Goal: Task Accomplishment & Management: Manage account settings

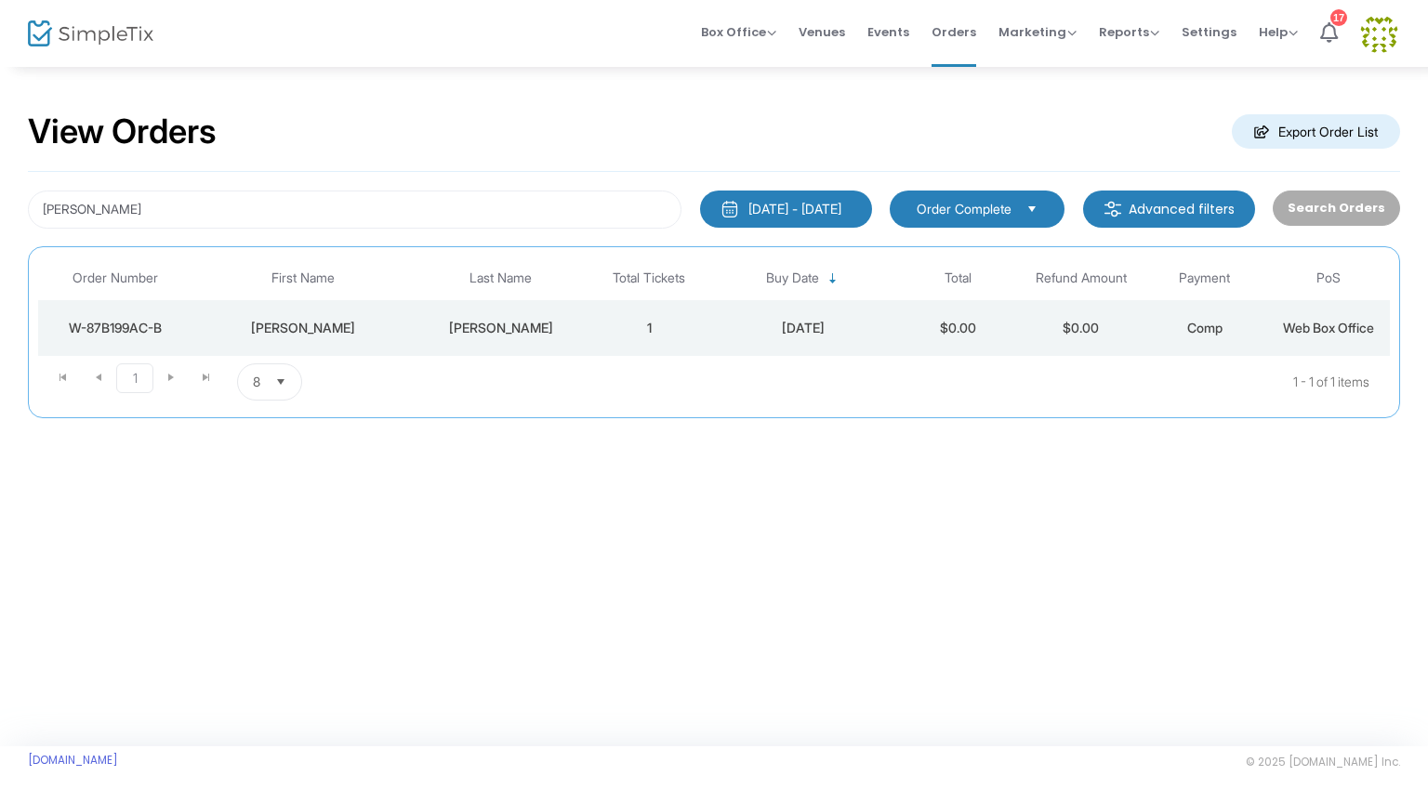
click at [152, 229] on div "[PERSON_NAME] [DATE] - [DATE] Last 30 Days [DATE] [DATE] This week This Month L…" at bounding box center [714, 295] width 1372 height 246
click at [152, 218] on input "[PERSON_NAME]" at bounding box center [355, 210] width 654 height 38
drag, startPoint x: 152, startPoint y: 218, endPoint x: 0, endPoint y: 208, distance: 152.8
click at [0, 208] on div "View Orders Export Order List [PERSON_NAME] [DATE] - [DATE] Last 30 Days [DATE]…" at bounding box center [714, 274] width 1428 height 418
drag, startPoint x: 218, startPoint y: 216, endPoint x: 0, endPoint y: 209, distance: 218.6
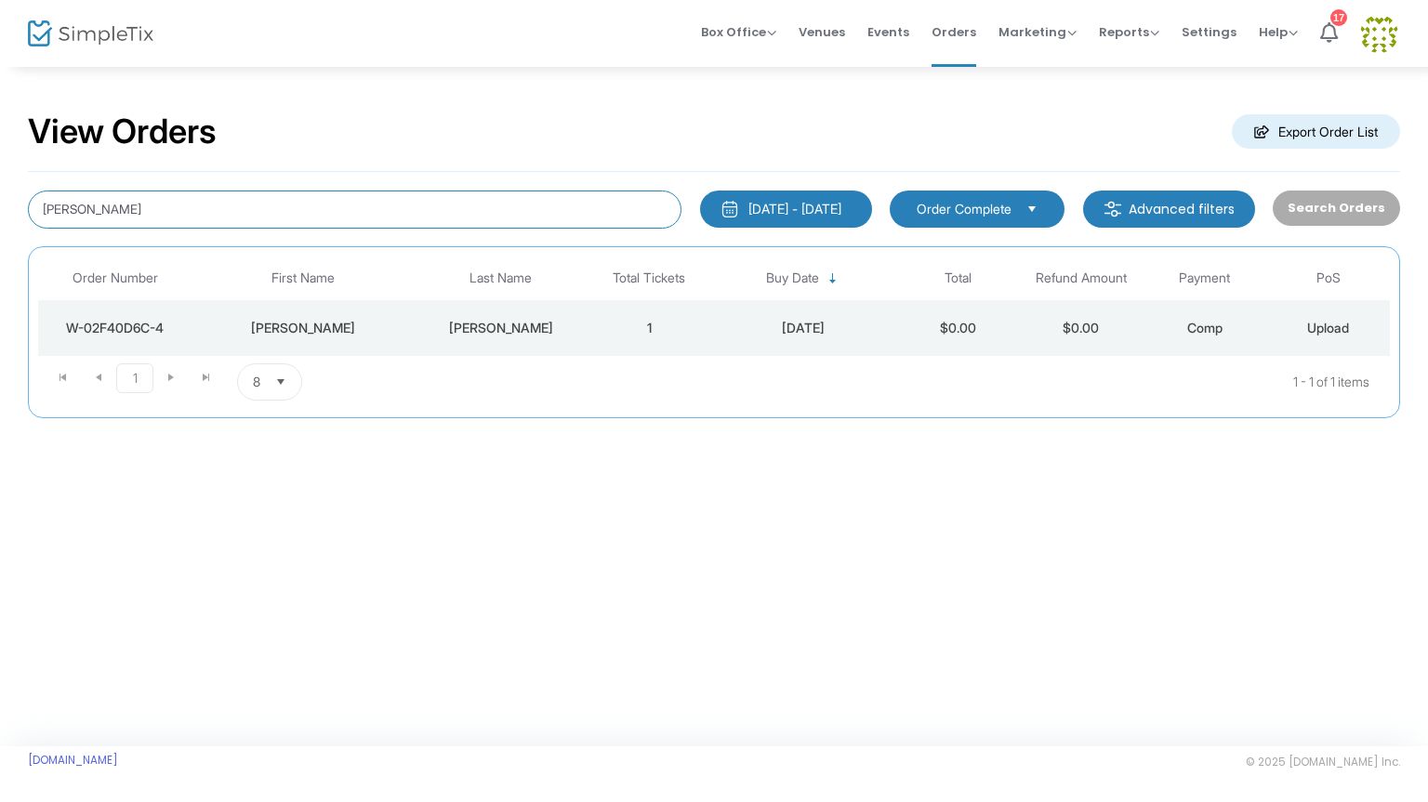
click at [0, 209] on div "View Orders Export Order List [PERSON_NAME] [DATE] - [DATE] Last 30 Days [DATE]…" at bounding box center [714, 274] width 1428 height 418
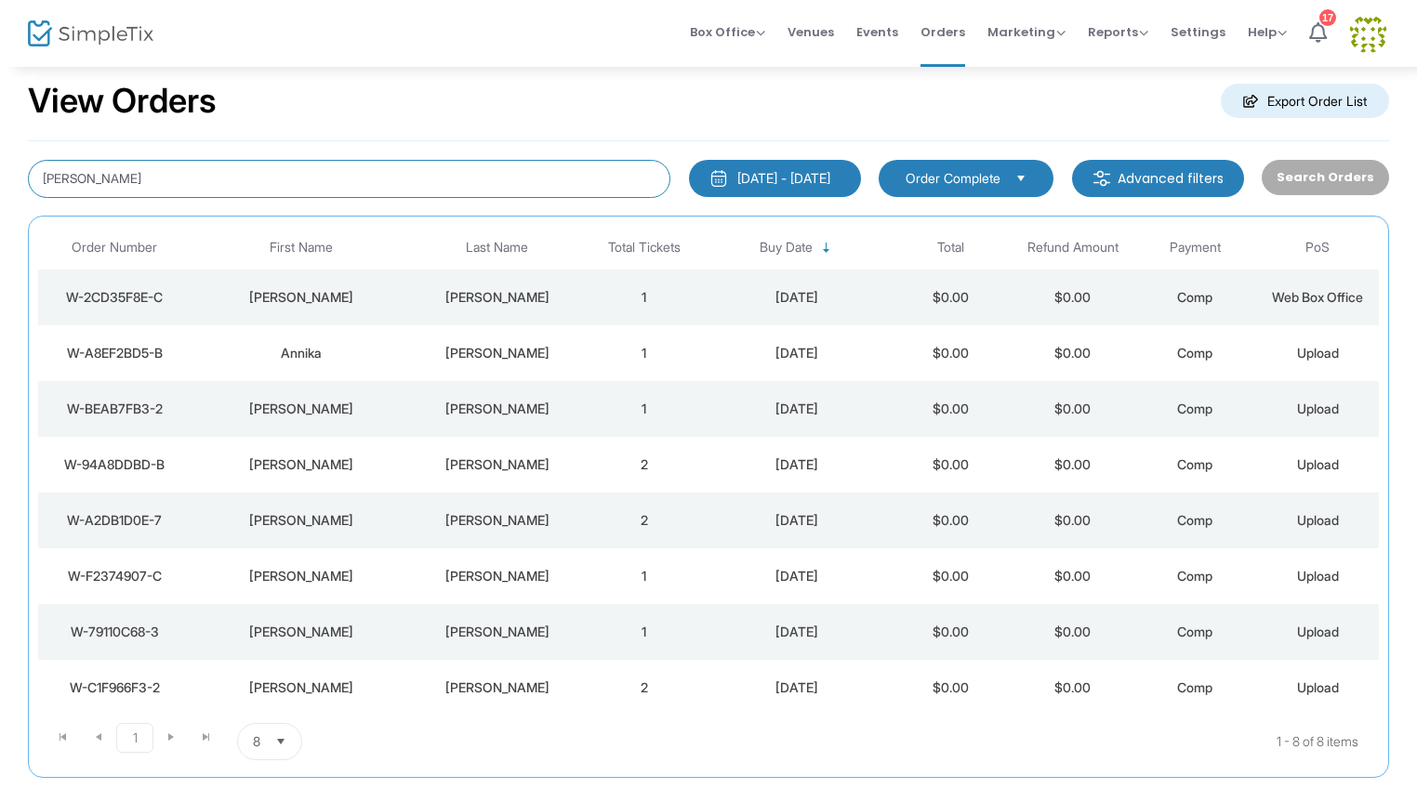
scroll to position [62, 0]
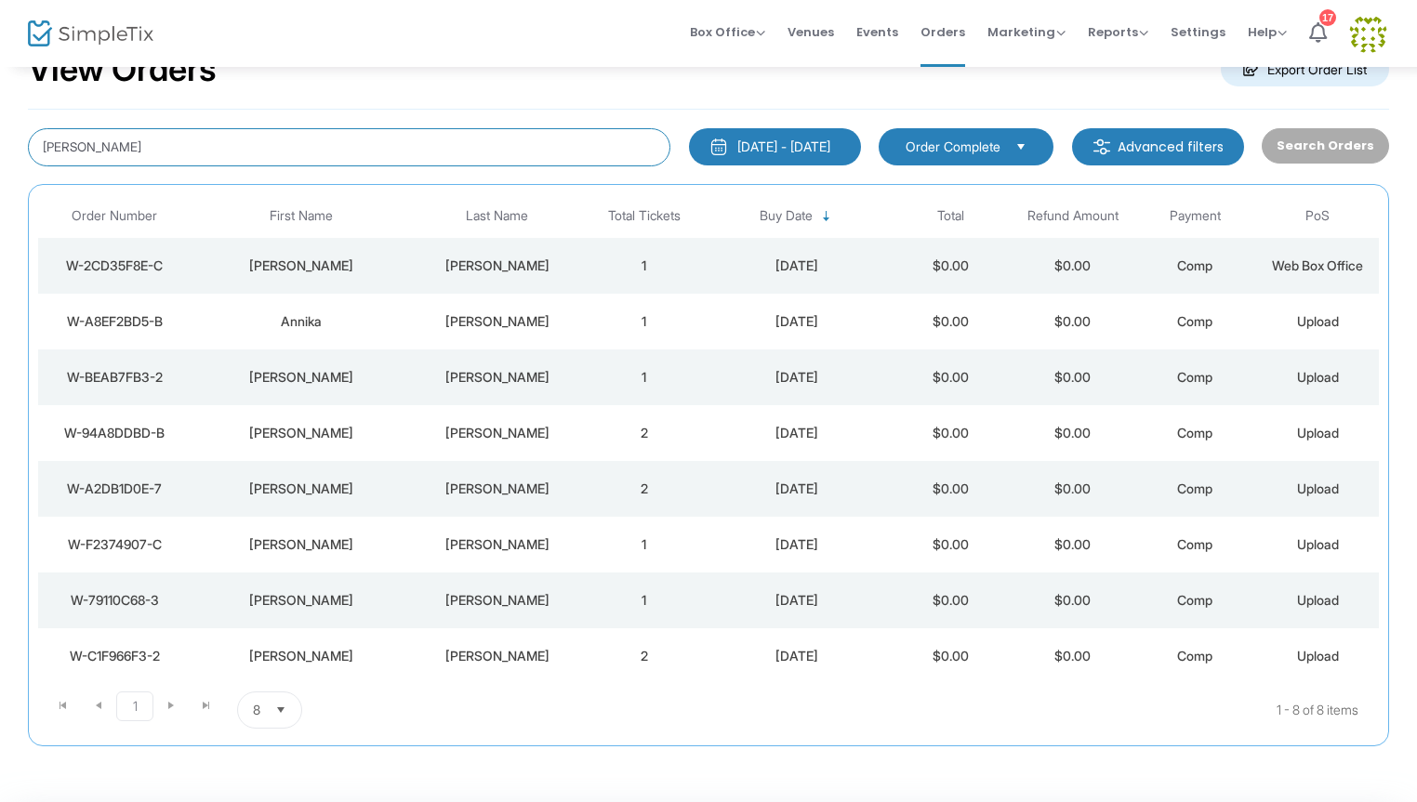
click at [64, 143] on input "[PERSON_NAME]" at bounding box center [349, 147] width 642 height 38
type input "annika"
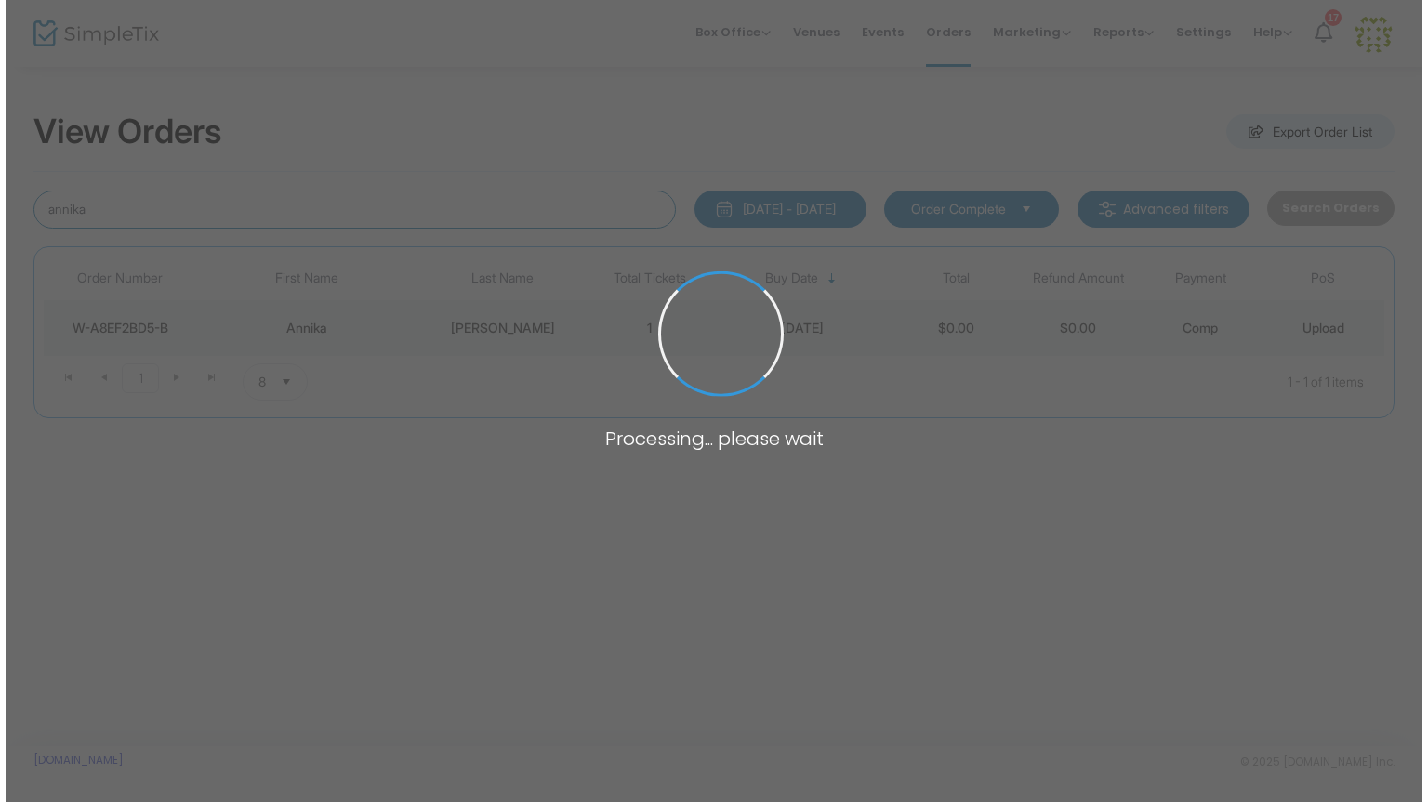
scroll to position [0, 0]
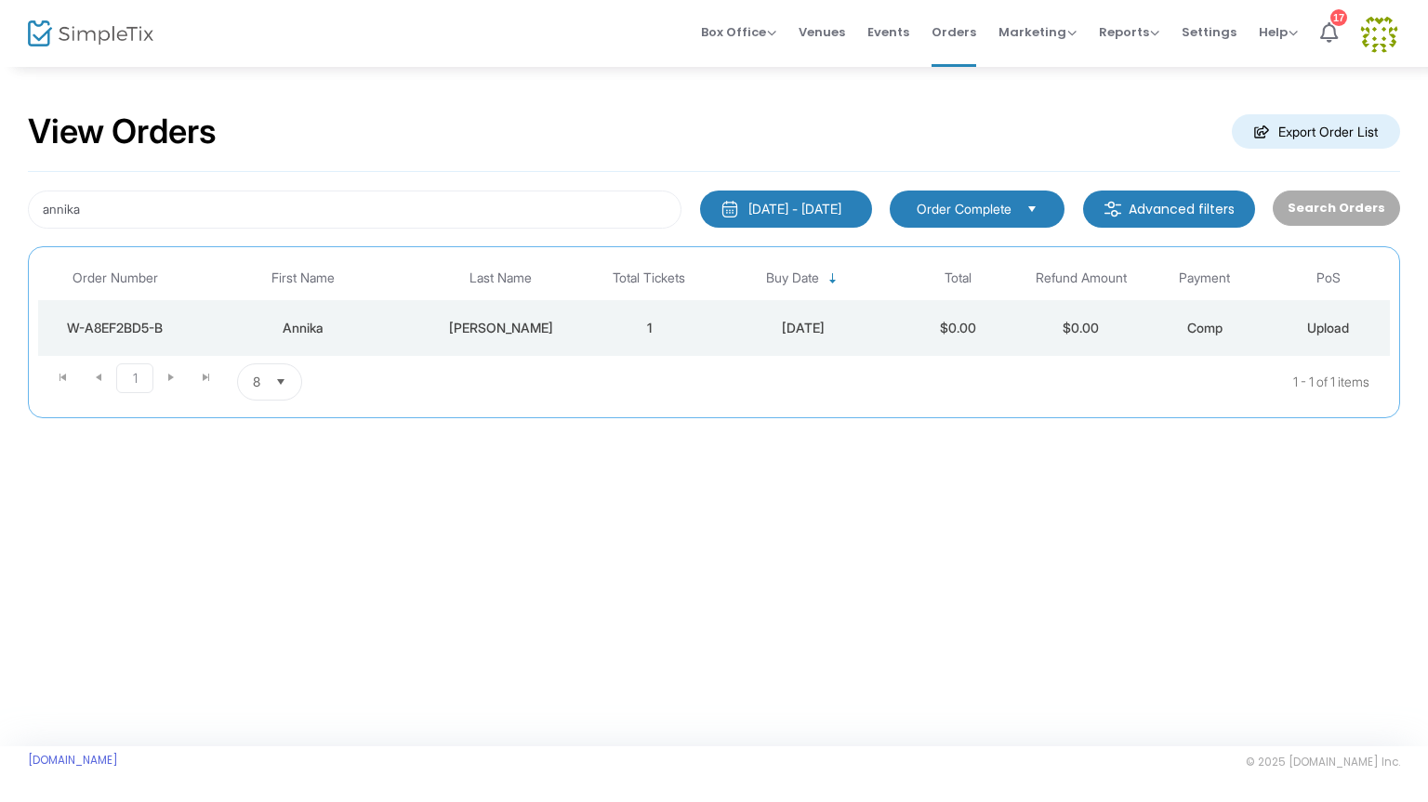
click at [601, 330] on td "1" at bounding box center [650, 328] width 124 height 56
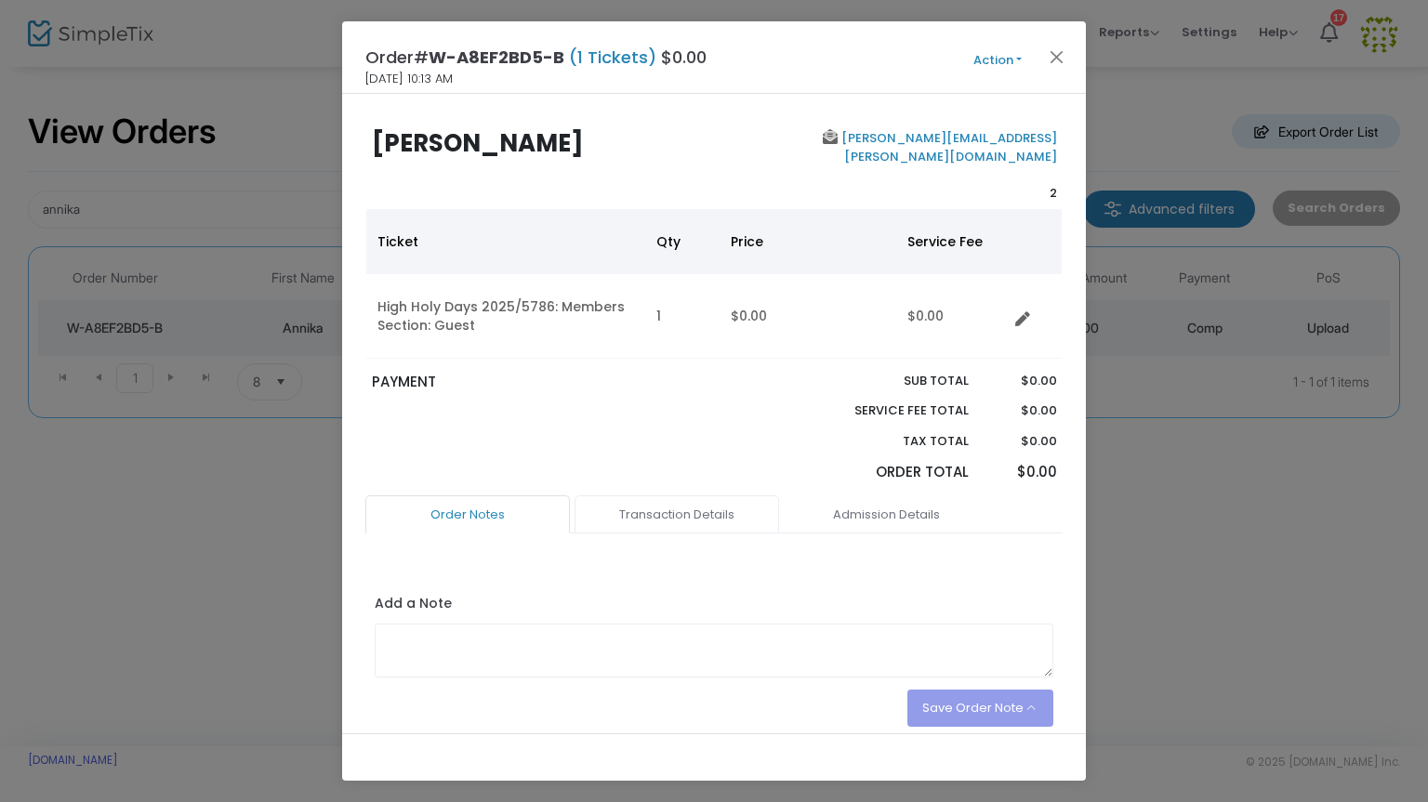
click at [653, 509] on link "Transaction Details" at bounding box center [677, 515] width 205 height 39
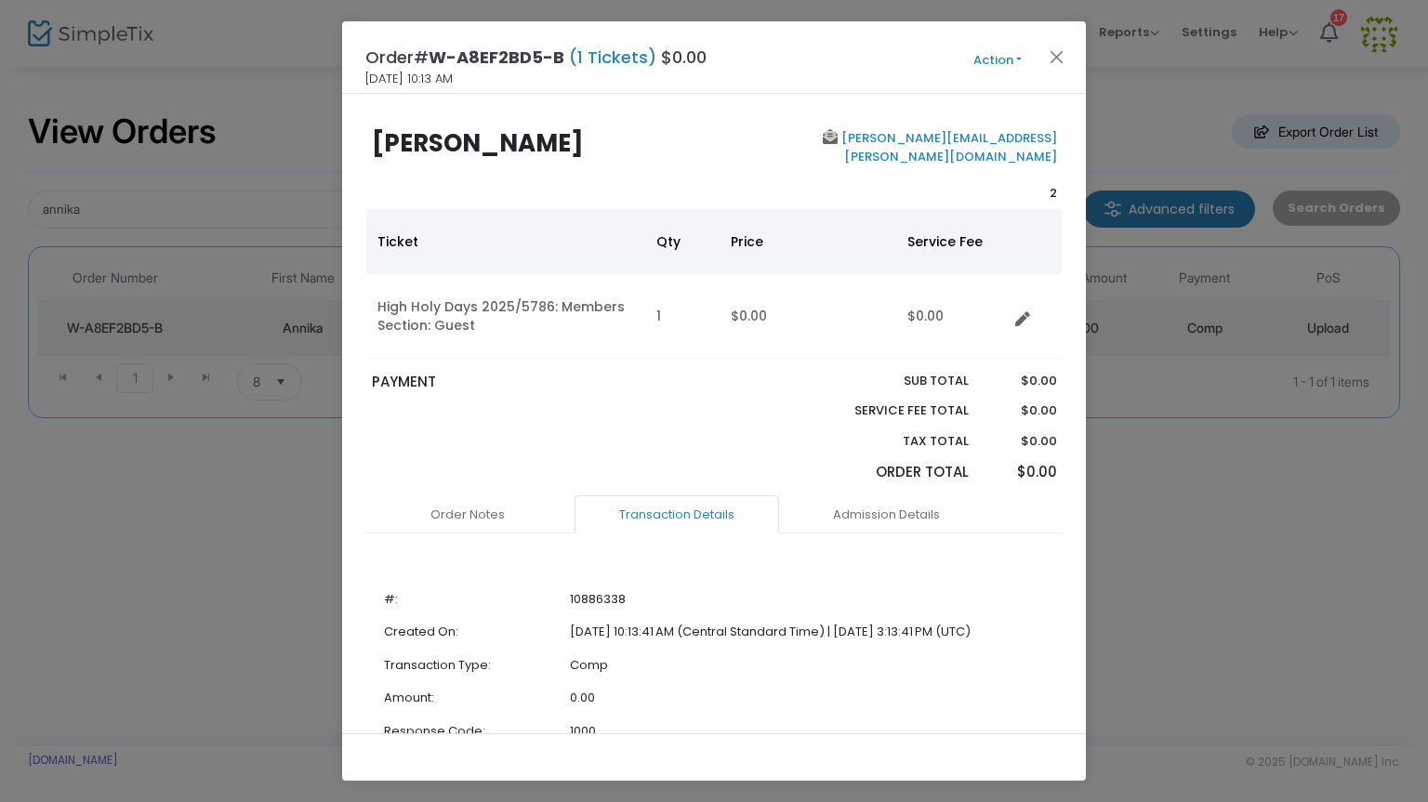
click at [985, 54] on button "Action" at bounding box center [998, 60] width 112 height 20
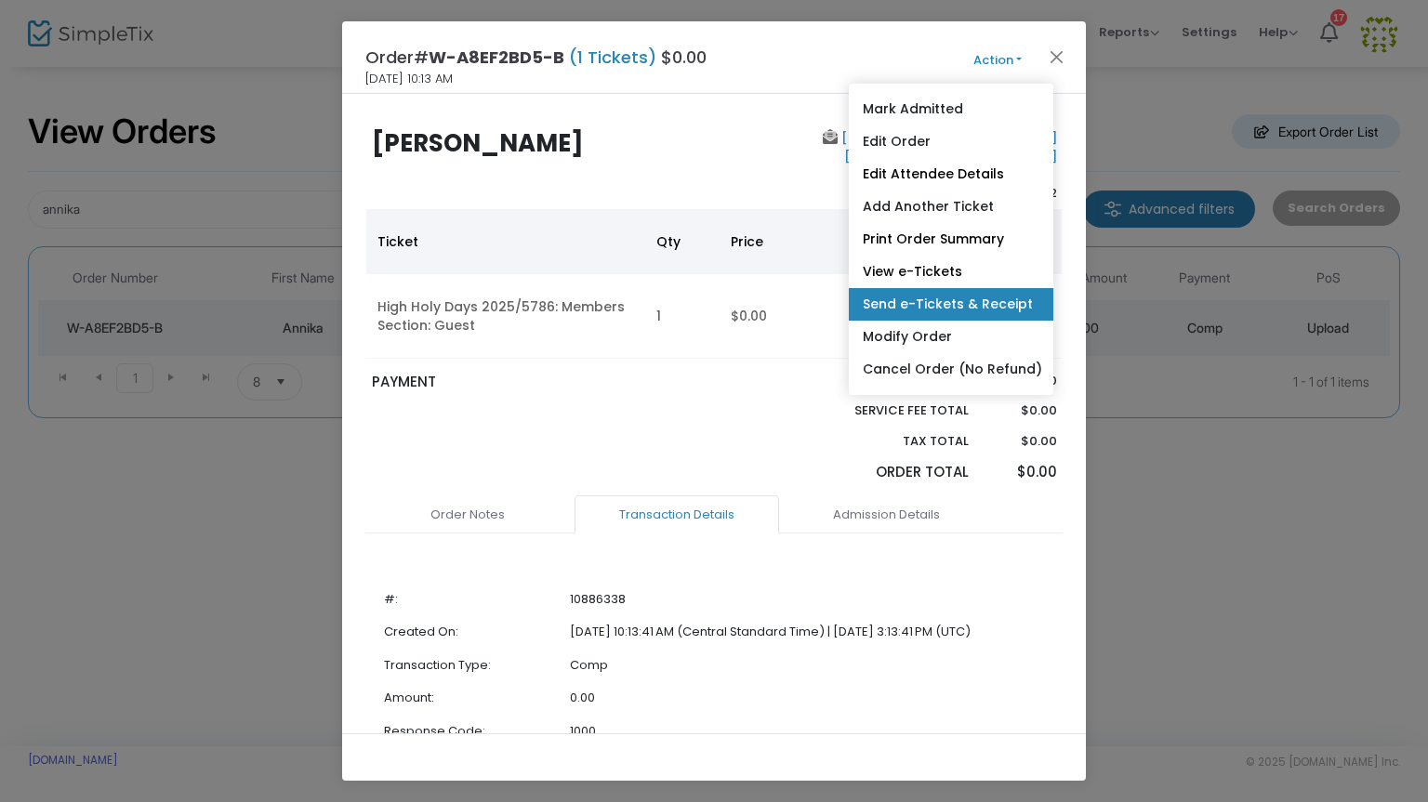
click at [943, 303] on link "Send e-Tickets & Receipt" at bounding box center [951, 304] width 205 height 33
type input "[PERSON_NAME][EMAIL_ADDRESS][PERSON_NAME][DOMAIN_NAME]"
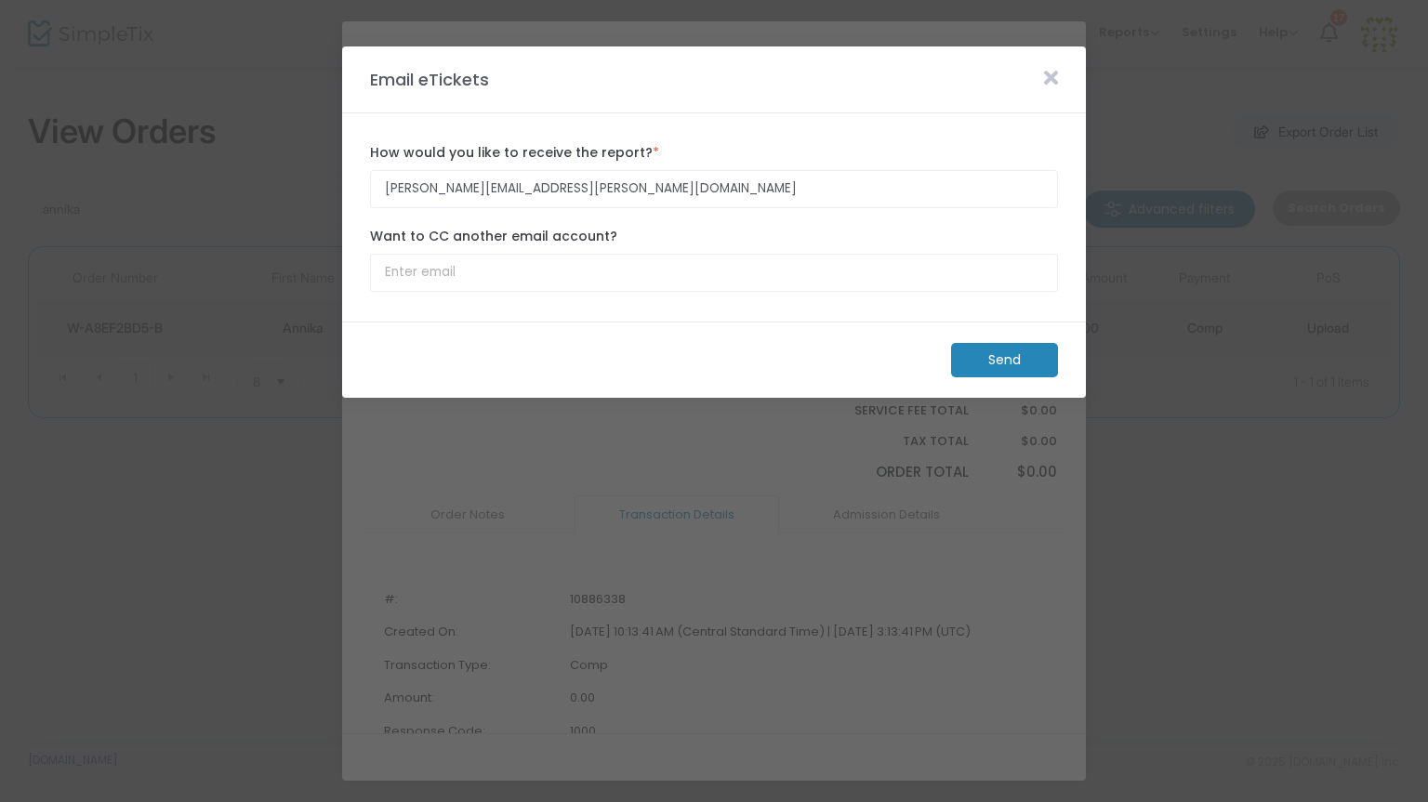
click at [1025, 357] on m-button "Send" at bounding box center [1004, 360] width 107 height 34
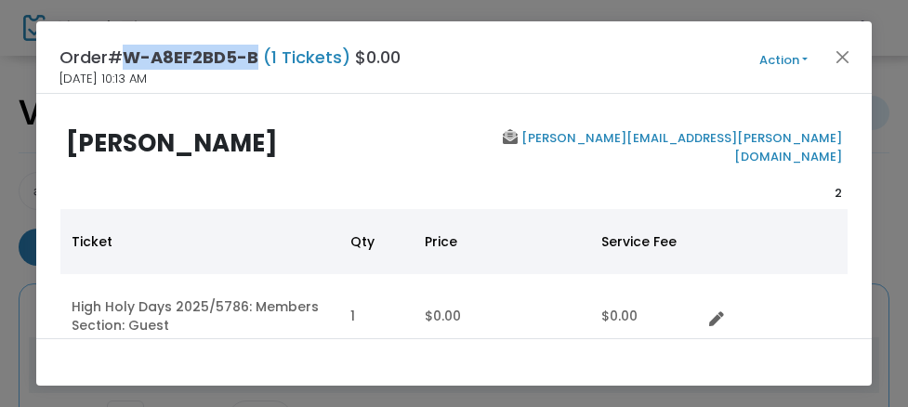
drag, startPoint x: 263, startPoint y: 58, endPoint x: 132, endPoint y: 65, distance: 131.3
click at [132, 65] on h4 "Order# W-A8EF2BD5-B (1 Tickets) $0.00" at bounding box center [229, 57] width 341 height 25
copy span "W-A8EF2BD5-B"
click at [224, 186] on div "[PERSON_NAME]" at bounding box center [256, 165] width 398 height 73
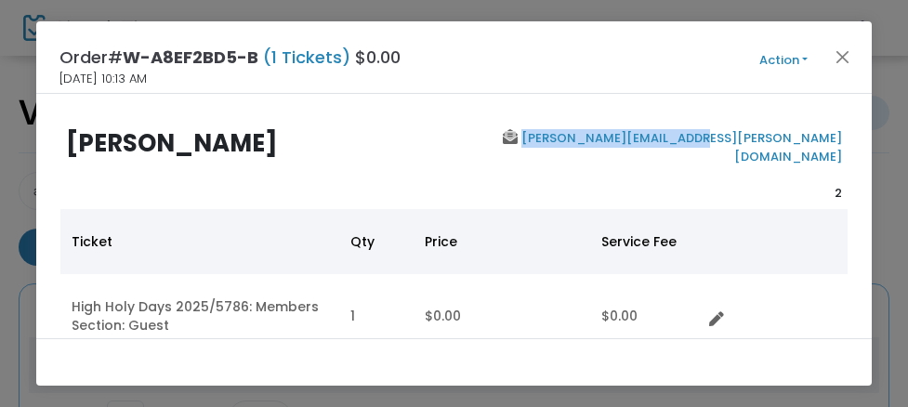
drag, startPoint x: 839, startPoint y: 136, endPoint x: 653, endPoint y: 140, distance: 186.9
click at [653, 140] on div "[EMAIL_ADDRESS][PERSON_NAME][DOMAIN_NAME] 2" at bounding box center [653, 165] width 398 height 73
copy link "[PERSON_NAME][EMAIL_ADDRESS][PERSON_NAME][DOMAIN_NAME]"
click at [248, 250] on th "Ticket" at bounding box center [199, 241] width 279 height 65
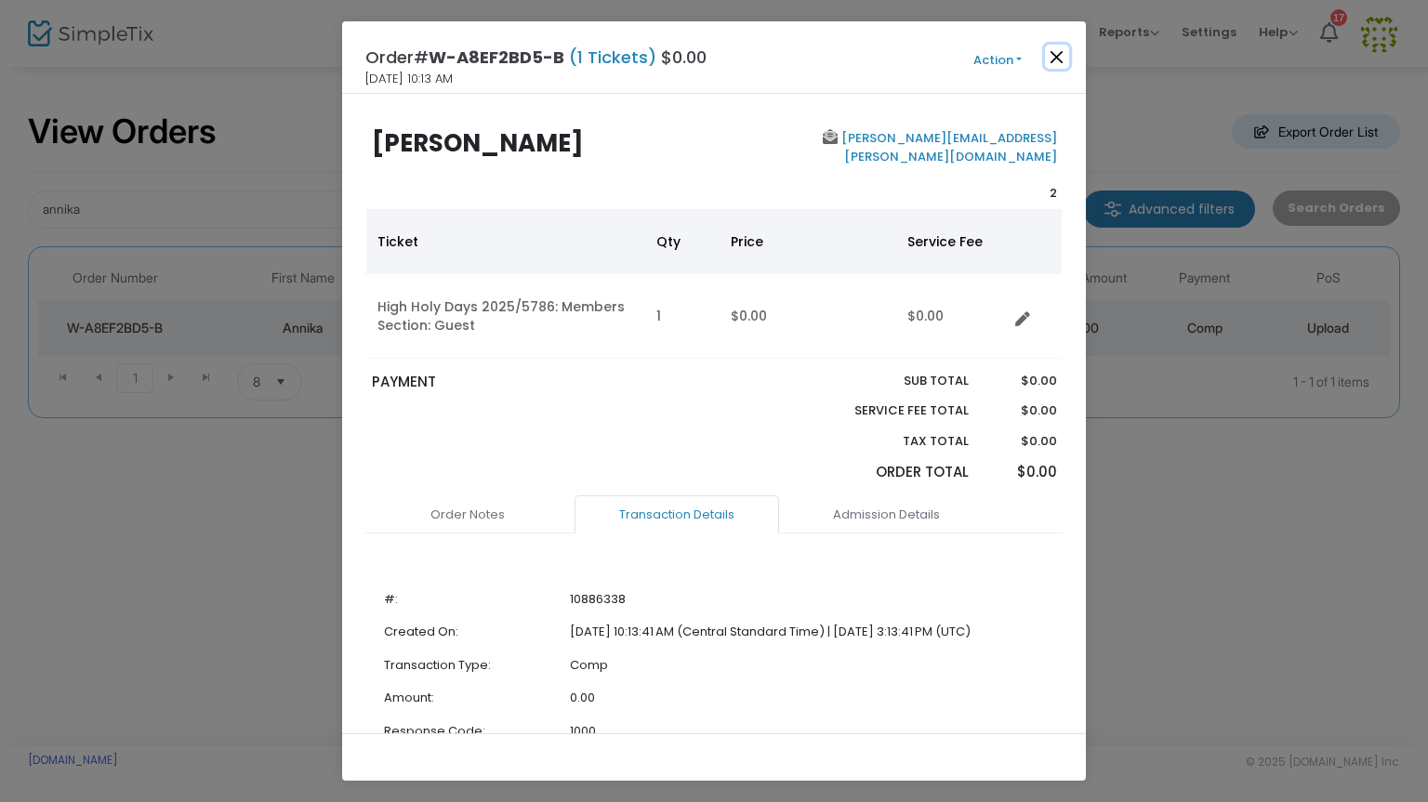
click at [1053, 63] on button "Close" at bounding box center [1057, 57] width 24 height 24
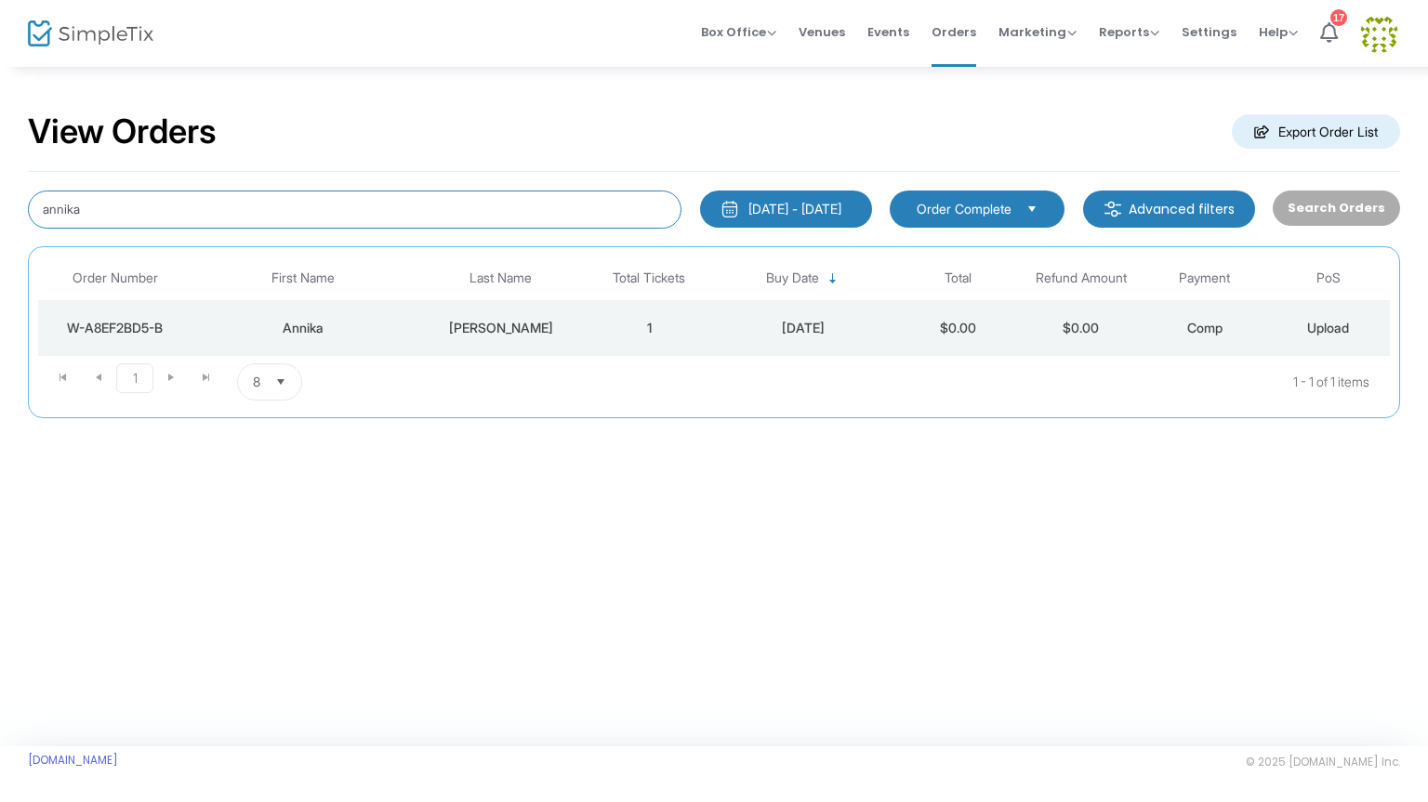
click at [124, 212] on input "annika" at bounding box center [355, 210] width 654 height 38
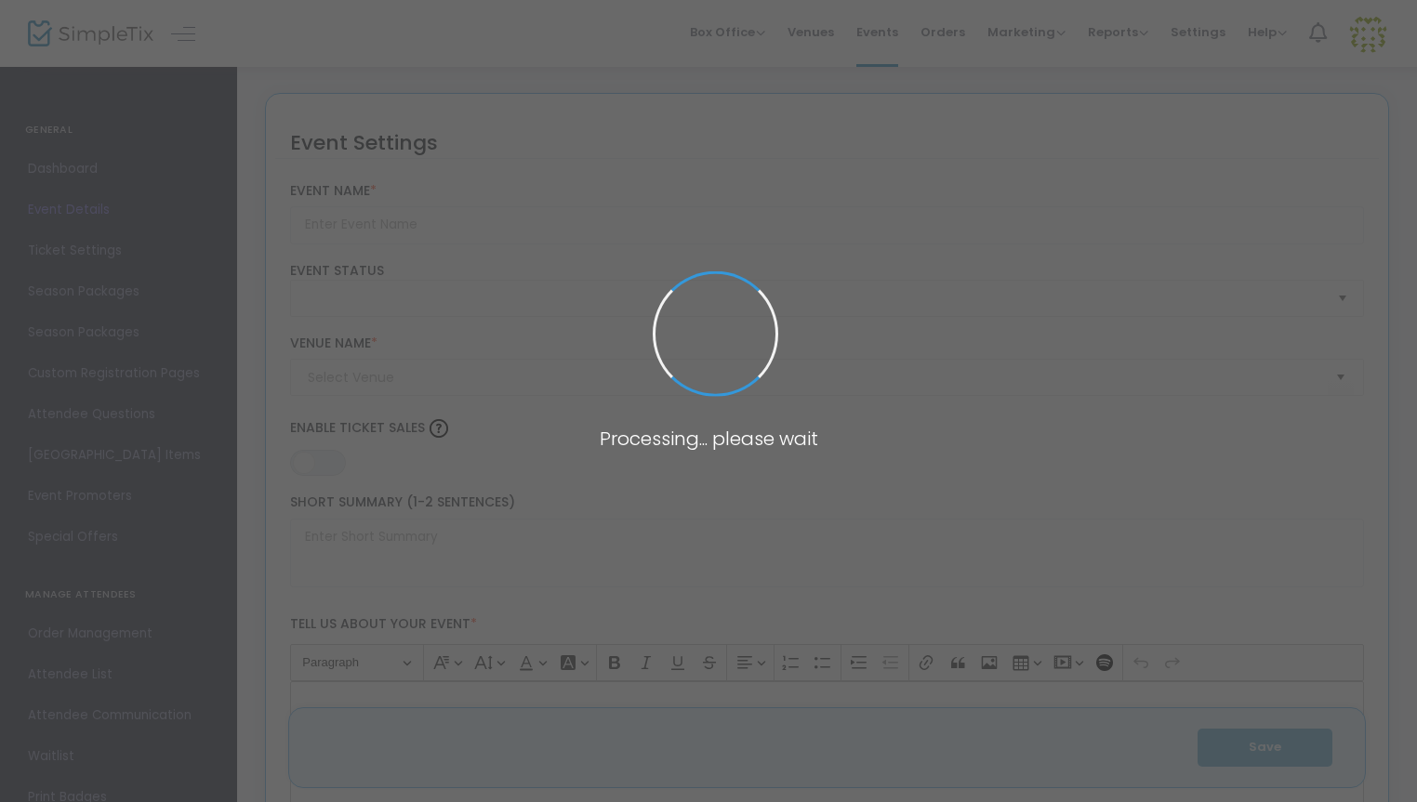
type input "High Holy Days 2025/5786: Non-Members"
type textarea "The clergy and staff of Wise Temple look forward to ushering in the year 5785 w…"
type input "Buy Tickets"
type input "Isaac M. Wise Temple"
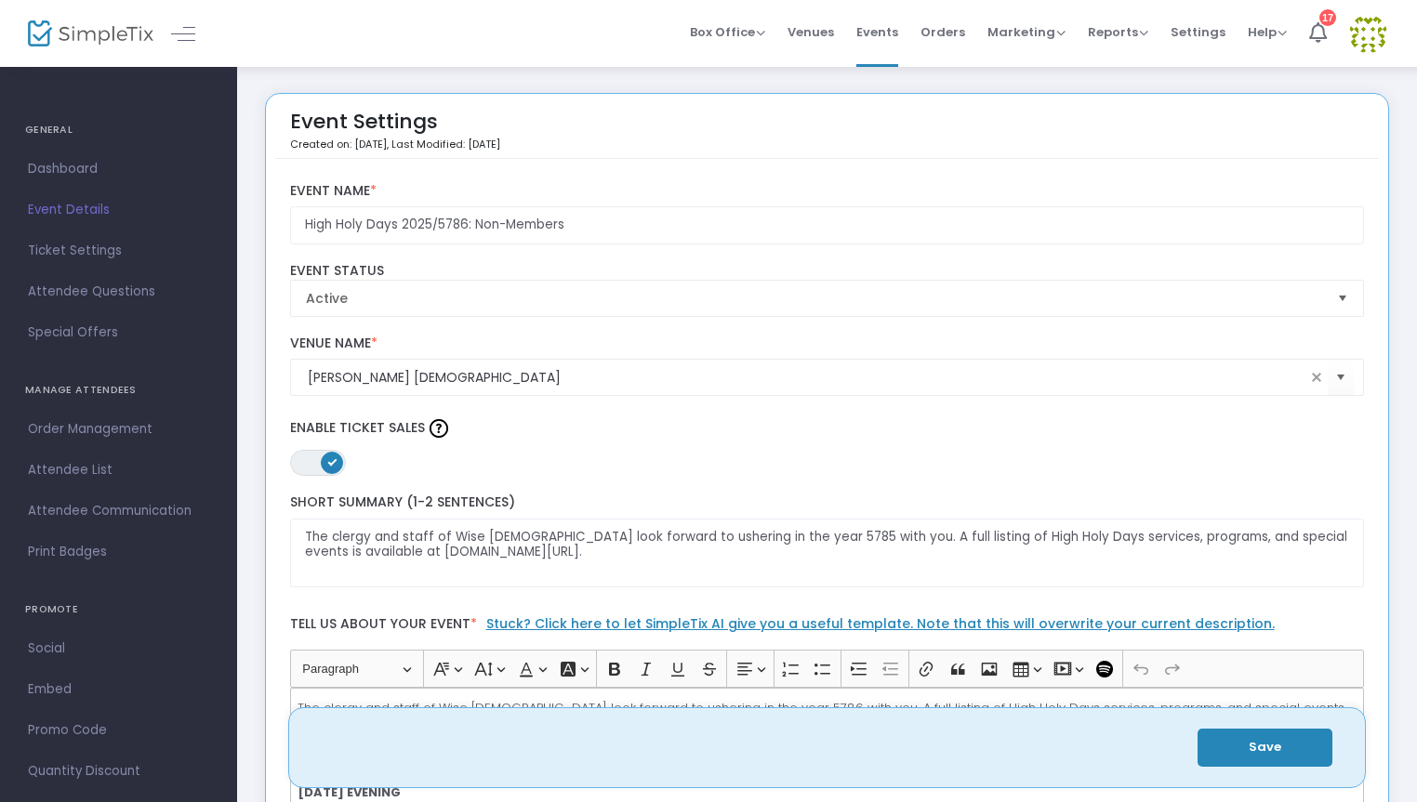
click at [1247, 137] on div "Event Settings Created on: 7/9/2025 , Last Modified: 9/19/2025" at bounding box center [827, 131] width 1104 height 56
click at [936, 34] on span "Orders" at bounding box center [942, 31] width 45 height 47
